Goal: Task Accomplishment & Management: Use online tool/utility

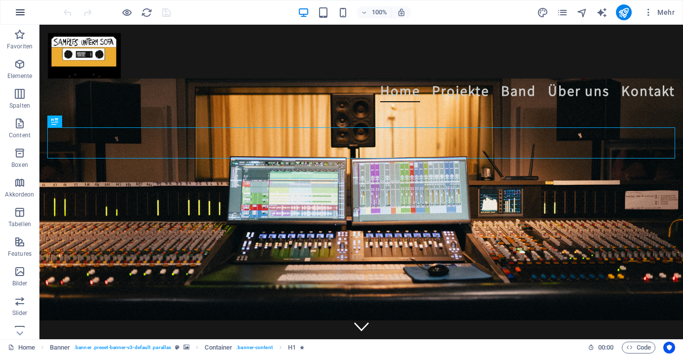
click at [15, 9] on icon "button" at bounding box center [20, 12] width 12 height 12
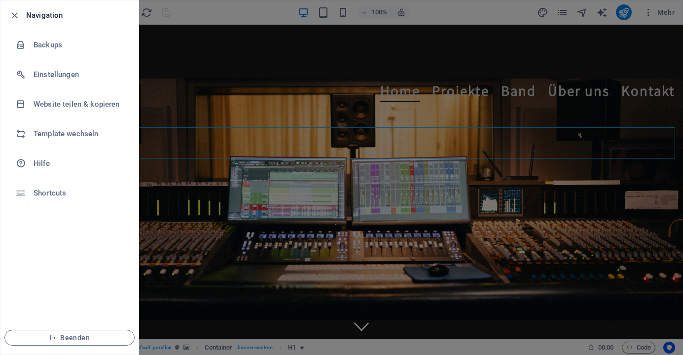
click at [15, 9] on li "Navigation" at bounding box center [69, 15] width 138 height 30
click at [17, 16] on icon "button" at bounding box center [14, 15] width 11 height 11
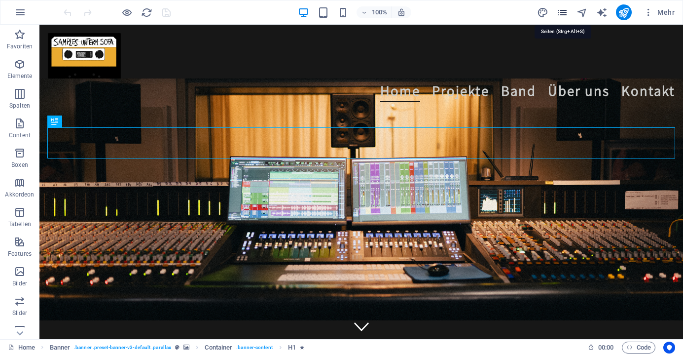
click at [559, 12] on icon "pages" at bounding box center [562, 12] width 11 height 11
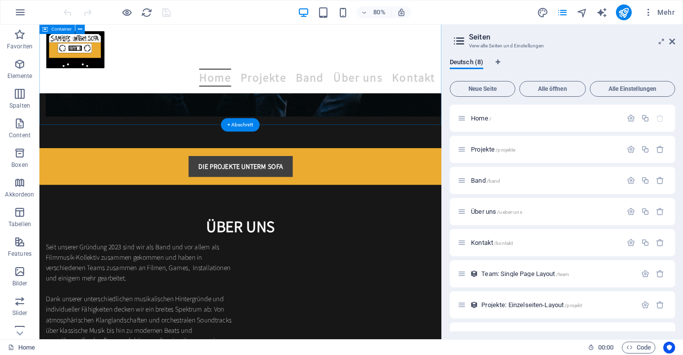
scroll to position [862, 0]
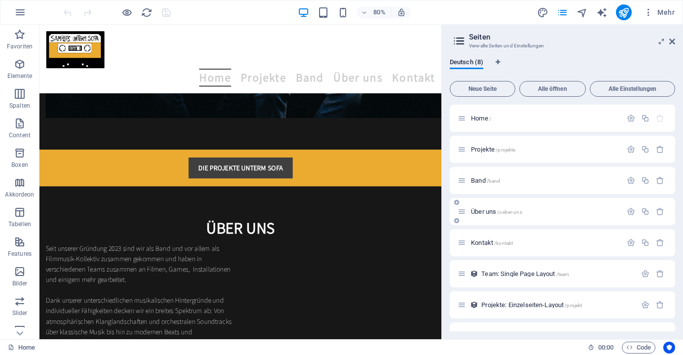
click at [491, 211] on span "Über uns /ueber-uns" at bounding box center [496, 211] width 51 height 7
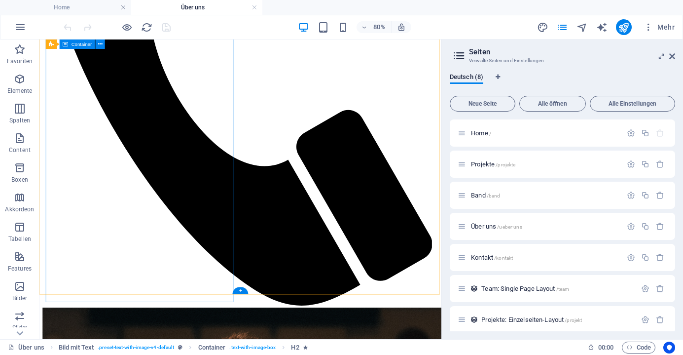
scroll to position [420, 0]
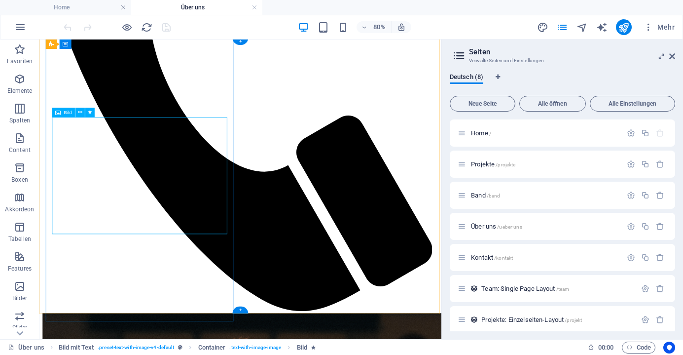
click at [62, 114] on div "Bild" at bounding box center [63, 112] width 23 height 9
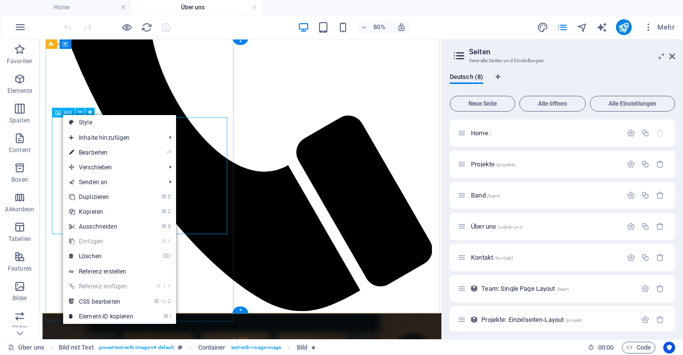
click at [65, 112] on span "Bild" at bounding box center [68, 112] width 8 height 5
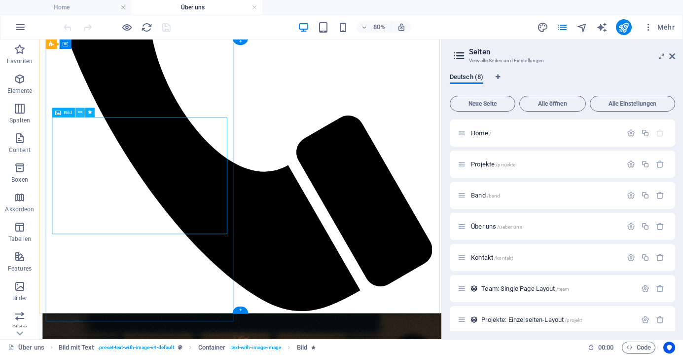
click at [81, 111] on icon at bounding box center [80, 112] width 4 height 8
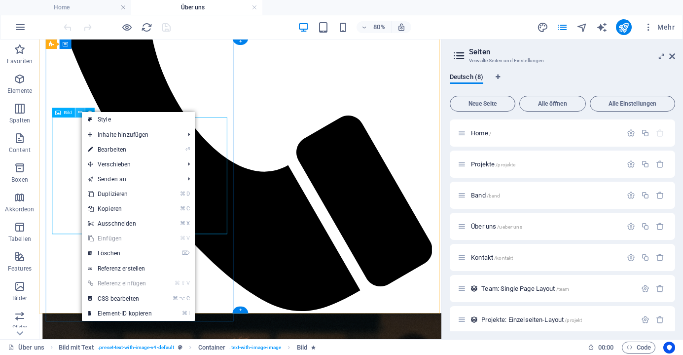
click at [81, 111] on icon at bounding box center [80, 112] width 4 height 8
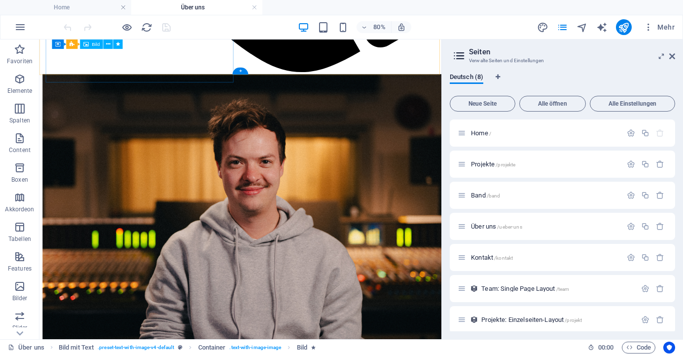
scroll to position [727, 0]
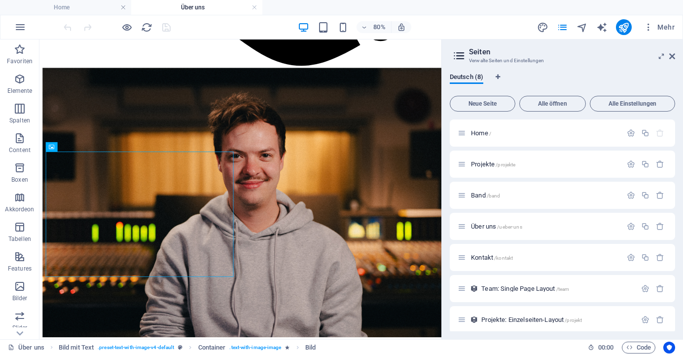
click at [679, 55] on aside "Seiten Verwalte Seiten und Einstellungen Deutsch (8) Neue Seite Alle öffnen All…" at bounding box center [562, 188] width 242 height 299
click at [676, 55] on aside "Seiten Verwalte Seiten und Einstellungen Deutsch (8) Neue Seite Alle öffnen All…" at bounding box center [562, 188] width 242 height 299
click at [673, 55] on icon at bounding box center [672, 56] width 6 height 8
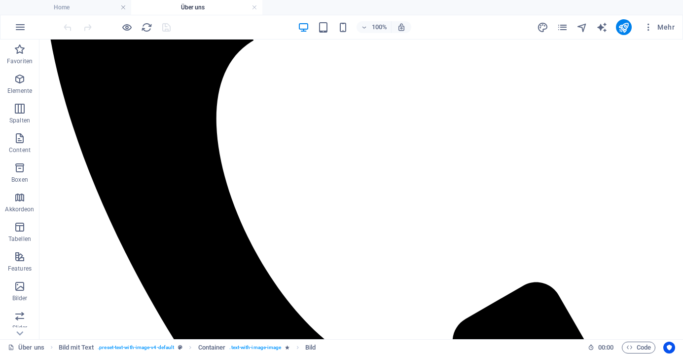
scroll to position [393, 0]
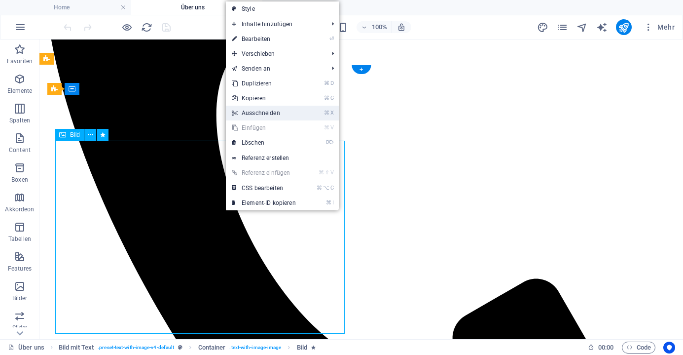
click at [277, 118] on link "⌘ X Ausschneiden" at bounding box center [264, 113] width 76 height 15
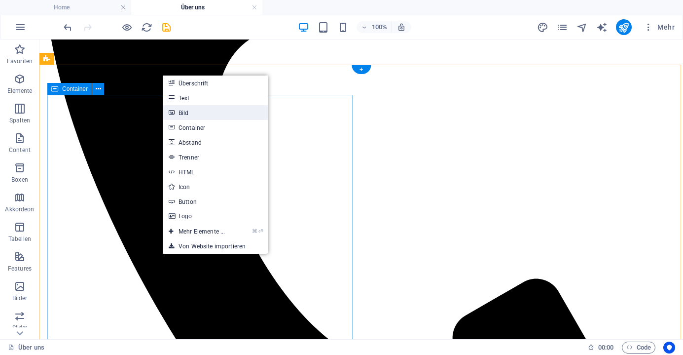
click at [218, 109] on link "Bild" at bounding box center [215, 112] width 105 height 15
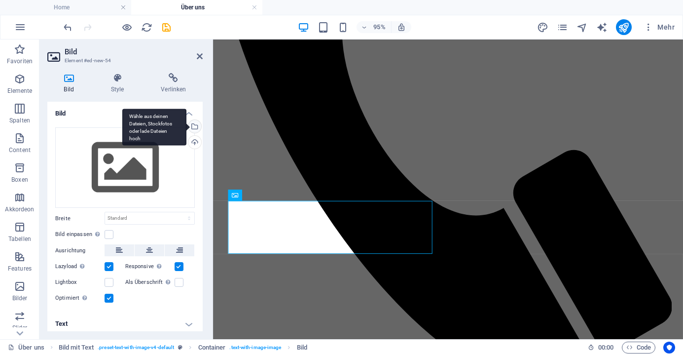
click at [186, 128] on div "Wähle aus deinen Dateien, Stockfotos oder lade Dateien hoch" at bounding box center [154, 127] width 64 height 37
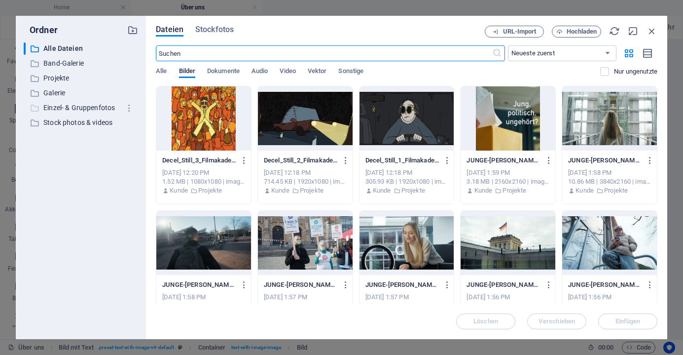
click at [57, 106] on p "Einzel- & Gruppenfotos" at bounding box center [81, 107] width 76 height 11
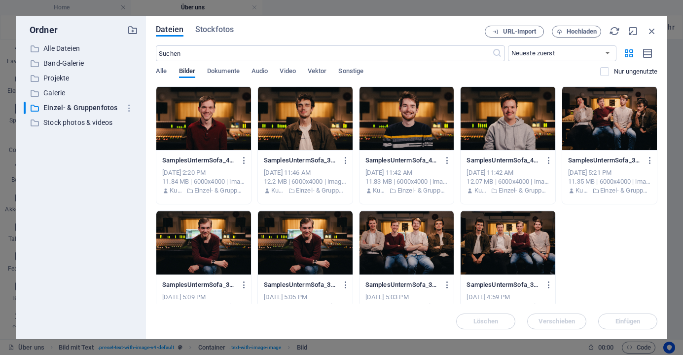
click at [192, 122] on div at bounding box center [203, 118] width 95 height 64
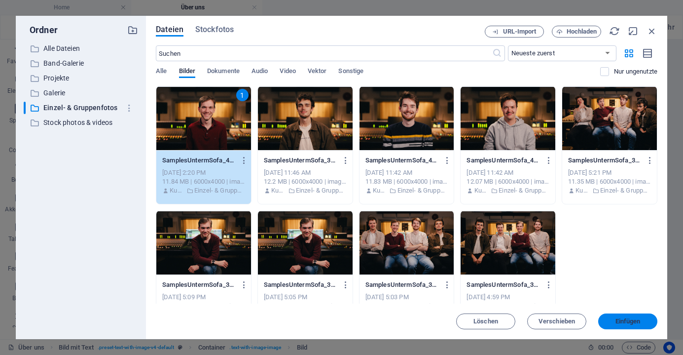
click at [630, 325] on button "Einfügen" at bounding box center [627, 321] width 59 height 16
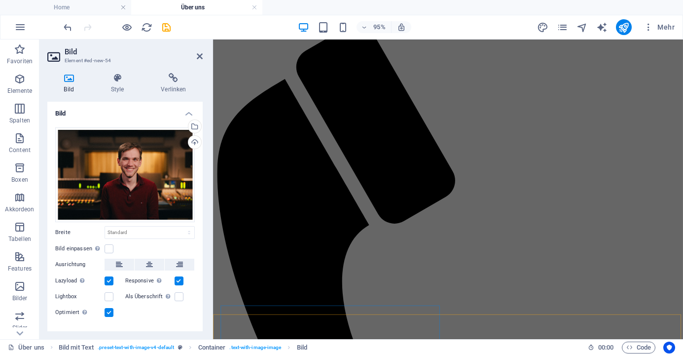
scroll to position [129, 0]
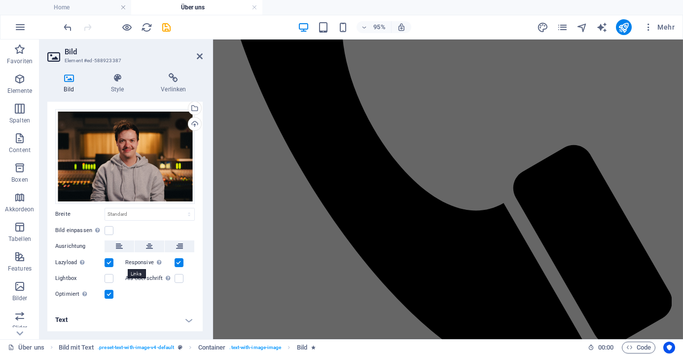
scroll to position [17, 0]
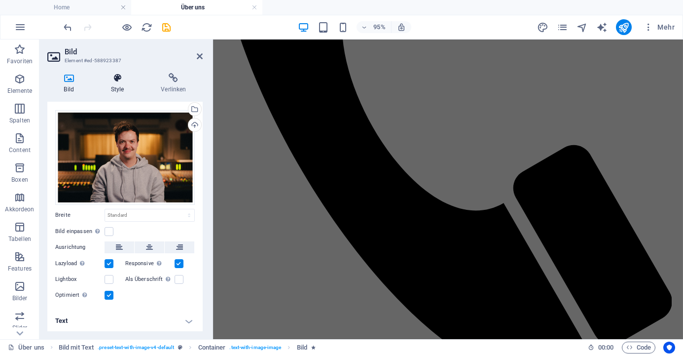
click at [119, 73] on icon at bounding box center [117, 78] width 46 height 10
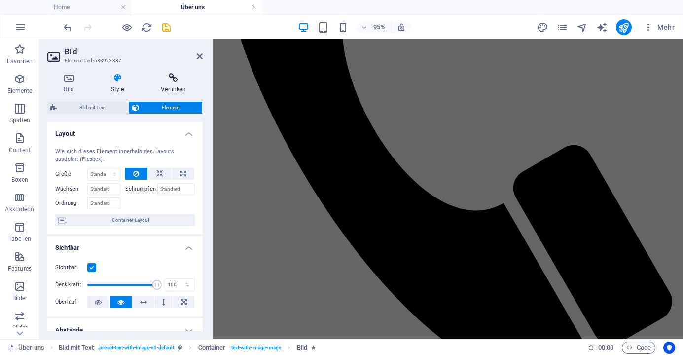
click at [169, 78] on icon at bounding box center [174, 78] width 58 height 10
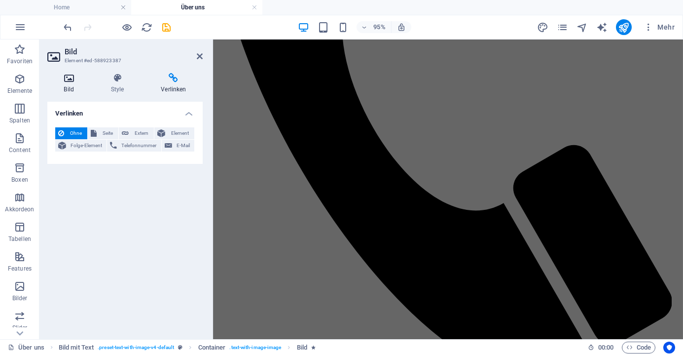
click at [69, 77] on icon at bounding box center [68, 78] width 43 height 10
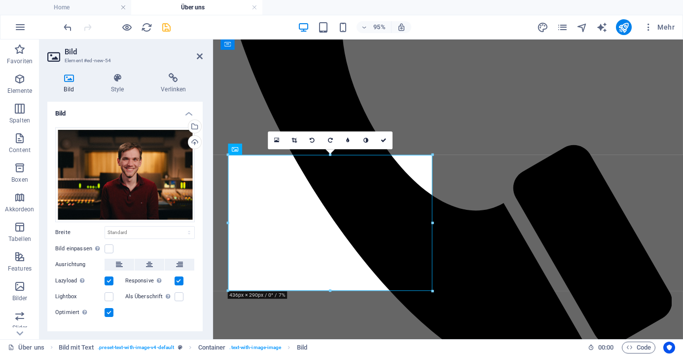
click at [170, 29] on icon "save" at bounding box center [166, 27] width 11 height 11
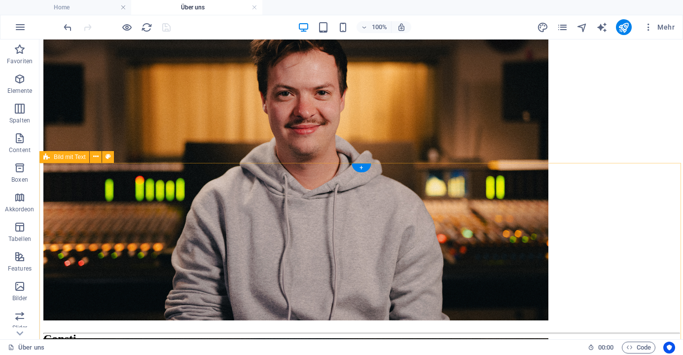
scroll to position [1006, 0]
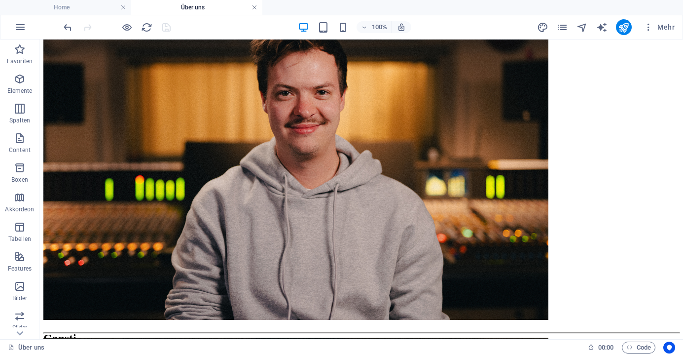
click at [253, 5] on link at bounding box center [255, 7] width 6 height 9
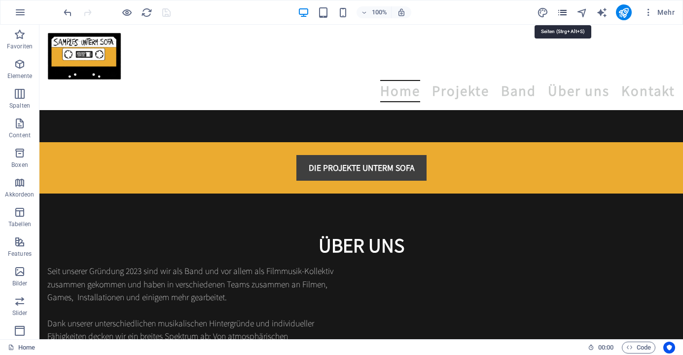
click at [563, 17] on icon "pages" at bounding box center [562, 12] width 11 height 11
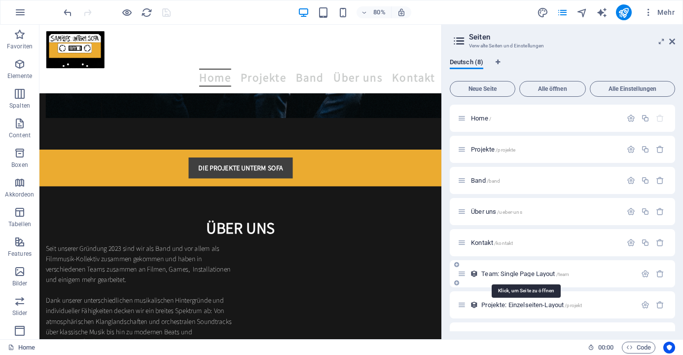
click at [528, 272] on span "Team: Single Page Layout /team" at bounding box center [525, 273] width 88 height 7
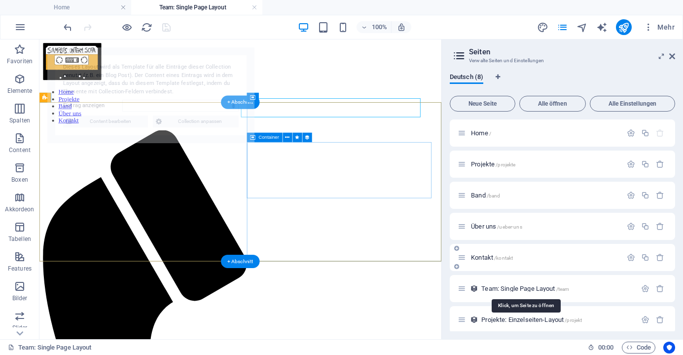
scroll to position [0, 0]
select select "672cb0f2b2fe7d067541cde7"
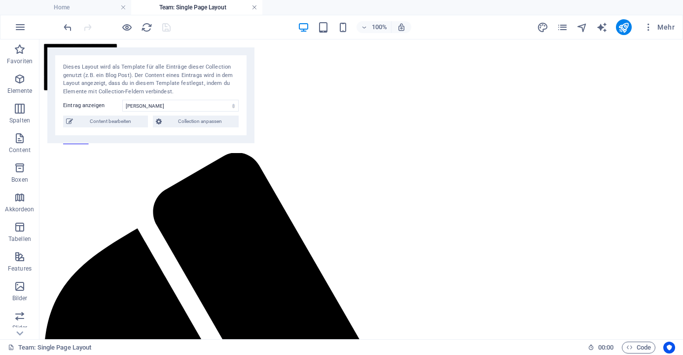
click at [253, 11] on link at bounding box center [255, 7] width 6 height 9
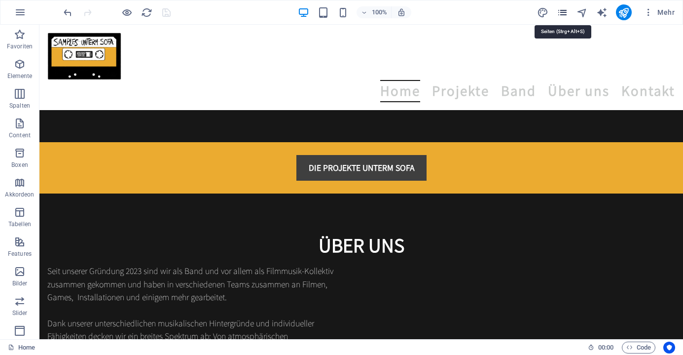
click at [566, 8] on icon "pages" at bounding box center [562, 12] width 11 height 11
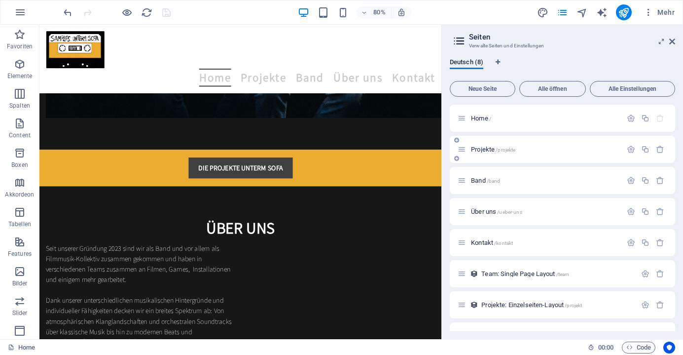
click at [489, 147] on span "Projekte /projekte" at bounding box center [493, 149] width 44 height 7
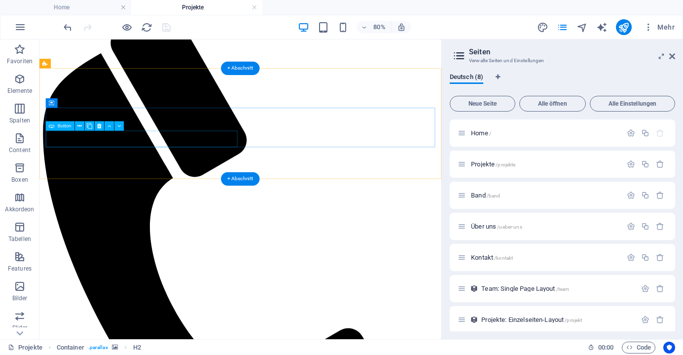
scroll to position [169, 0]
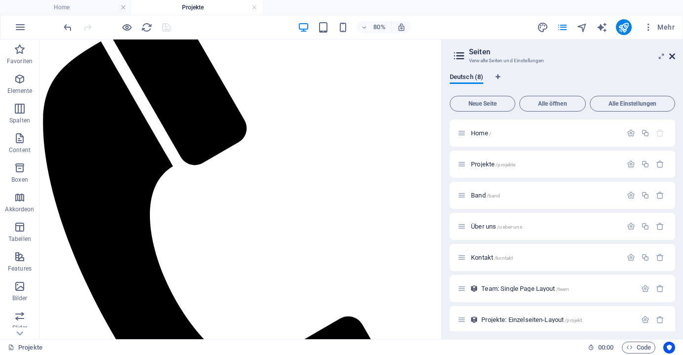
click at [673, 57] on icon at bounding box center [672, 56] width 6 height 8
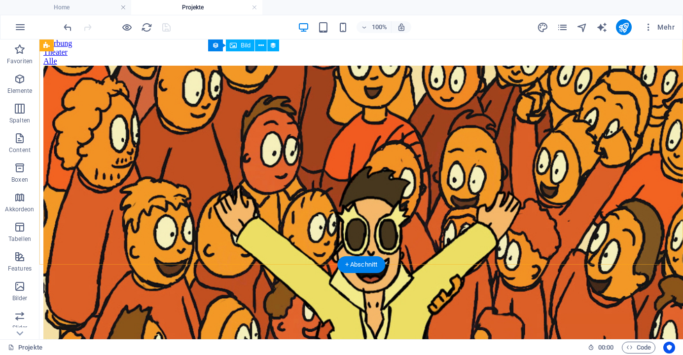
scroll to position [1202, 0]
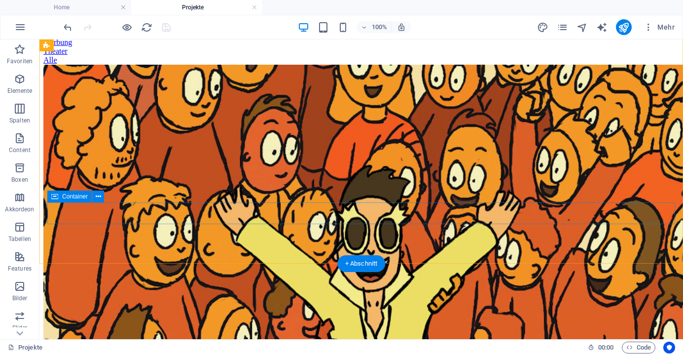
click at [57, 197] on icon at bounding box center [54, 196] width 7 height 12
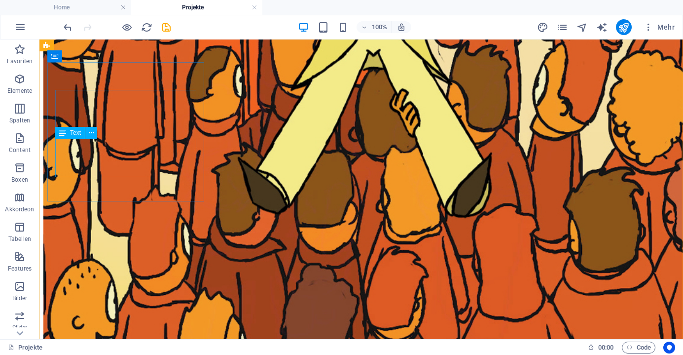
scroll to position [1568, 0]
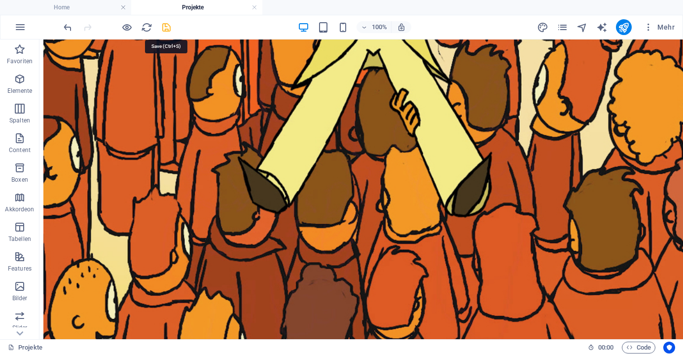
click at [166, 24] on icon "save" at bounding box center [166, 27] width 11 height 11
click at [619, 27] on icon "publish" at bounding box center [623, 27] width 11 height 11
